Goal: Information Seeking & Learning: Learn about a topic

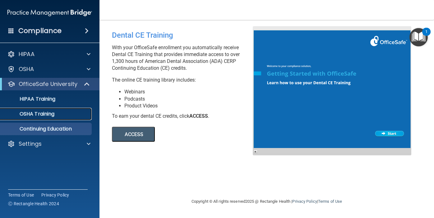
click at [51, 112] on p "OSHA Training" at bounding box center [29, 114] width 50 height 6
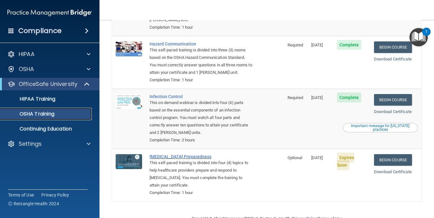
scroll to position [110, 0]
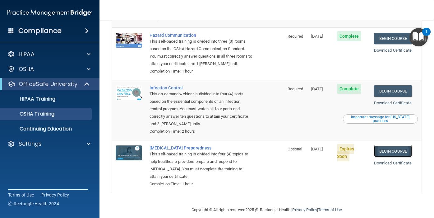
click at [385, 145] on link "Begin Course" at bounding box center [393, 151] width 38 height 12
click at [393, 160] on link "Download Certificate" at bounding box center [393, 162] width 38 height 5
click at [343, 144] on span "Expires Soon" at bounding box center [345, 152] width 17 height 17
click at [385, 160] on link "Download Certificate" at bounding box center [393, 162] width 38 height 5
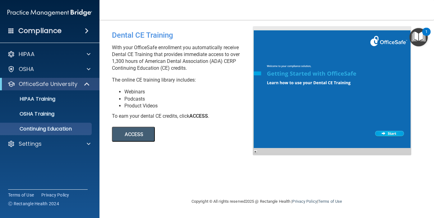
click at [382, 58] on div at bounding box center [332, 90] width 159 height 129
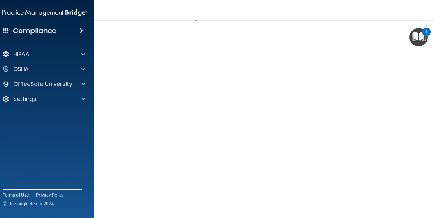
scroll to position [19, 0]
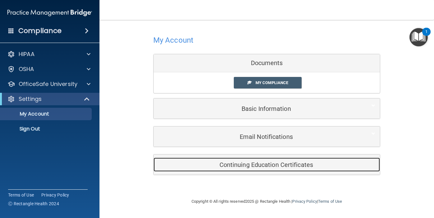
click at [219, 162] on h5 "Continuing Education Certificates" at bounding box center [257, 164] width 198 height 7
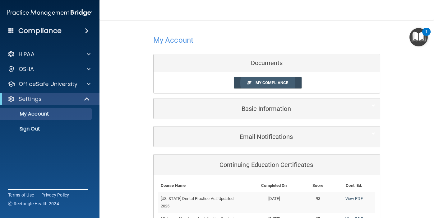
click at [283, 84] on span "My Compliance" at bounding box center [271, 82] width 33 height 5
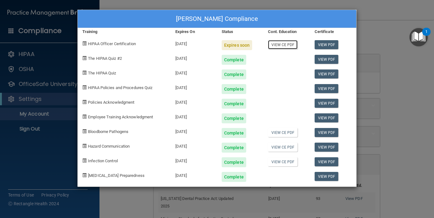
click at [282, 46] on link "View CE PDF" at bounding box center [283, 44] width 30 height 9
click at [230, 44] on div "Expires soon" at bounding box center [237, 45] width 30 height 10
click at [180, 44] on div "[DATE]" at bounding box center [194, 42] width 46 height 15
click at [128, 44] on span "HIPAA Officer Certification" at bounding box center [112, 43] width 48 height 5
click at [330, 45] on link "View PDF" at bounding box center [327, 44] width 24 height 9
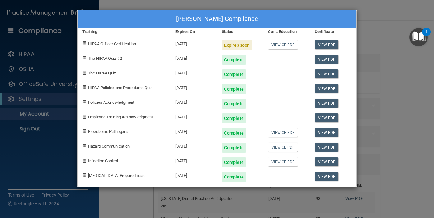
click at [84, 42] on span at bounding box center [84, 43] width 4 height 4
click at [65, 46] on div "[PERSON_NAME] Compliance Training Expires On Status Cont. Education Certificate…" at bounding box center [217, 109] width 434 height 218
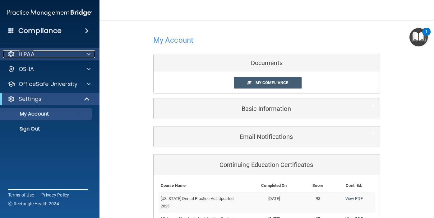
click at [87, 54] on span at bounding box center [89, 53] width 4 height 7
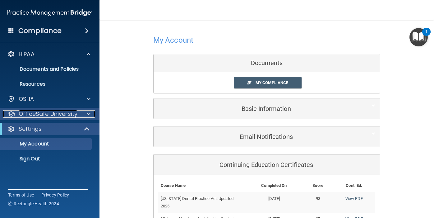
click at [87, 113] on span at bounding box center [89, 113] width 4 height 7
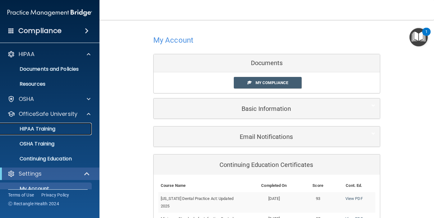
click at [50, 126] on p "HIPAA Training" at bounding box center [29, 129] width 51 height 6
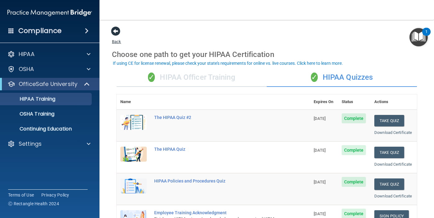
click at [114, 29] on span at bounding box center [115, 30] width 9 height 9
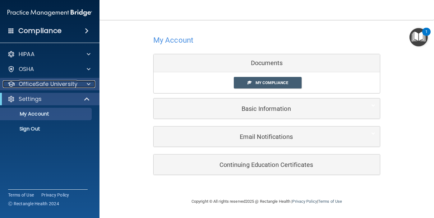
click at [74, 86] on p "OfficeSafe University" at bounding box center [48, 83] width 59 height 7
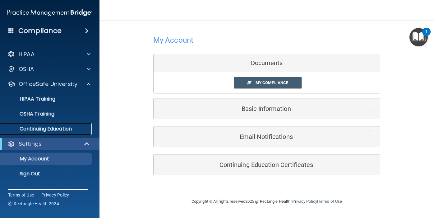
click at [49, 127] on p "Continuing Education" at bounding box center [46, 129] width 85 height 6
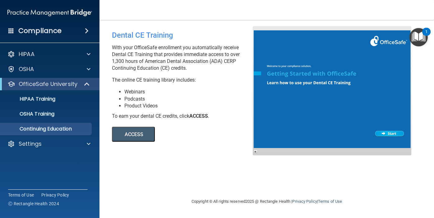
click at [134, 132] on button "ACCESS" at bounding box center [133, 134] width 43 height 15
